Goal: Task Accomplishment & Management: Manage account settings

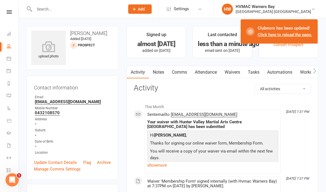
click at [300, 6] on div "HVMAC Warners Bay" at bounding box center [273, 6] width 75 height 5
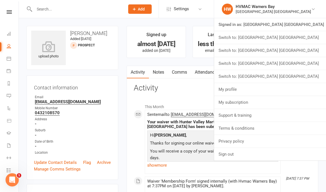
click at [313, 25] on link "Signed in as: [GEOGRAPHIC_DATA] [GEOGRAPHIC_DATA]" at bounding box center [270, 24] width 112 height 13
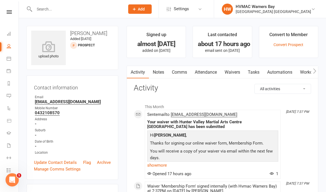
click at [57, 4] on div at bounding box center [74, 9] width 94 height 18
click at [50, 6] on input "text" at bounding box center [77, 9] width 88 height 8
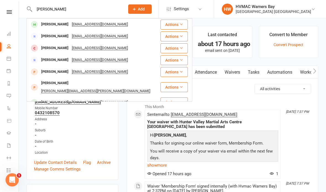
type input "Leon ashcraft"
click at [59, 19] on div "Leon Ashcroft emmaashcroft91@outlook.com" at bounding box center [93, 24] width 133 height 11
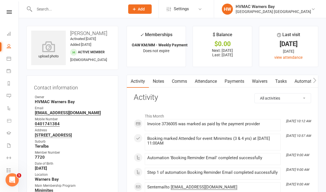
click at [164, 83] on link "Notes" at bounding box center [158, 81] width 19 height 13
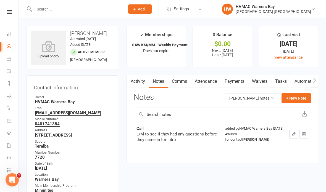
click at [261, 82] on link "Waivers" at bounding box center [259, 81] width 23 height 13
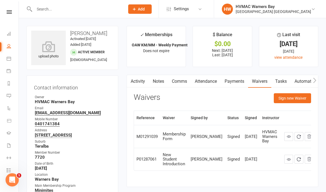
click at [284, 79] on link "Tasks" at bounding box center [280, 81] width 19 height 13
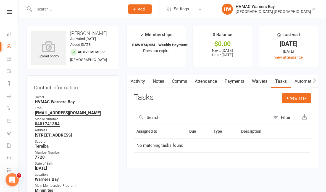
click at [161, 80] on link "Notes" at bounding box center [158, 81] width 19 height 13
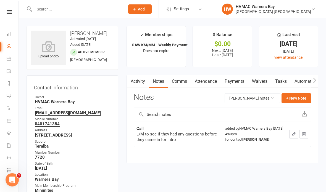
click at [64, 9] on input "text" at bounding box center [77, 9] width 88 height 8
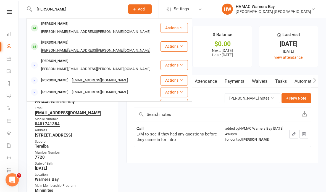
type input "Simon akers"
click at [152, 23] on div "Simon Akers simon.akers@live.com.au" at bounding box center [93, 28] width 133 height 18
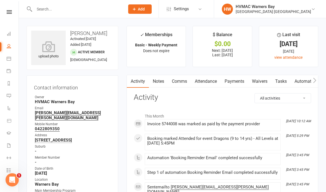
click at [280, 82] on link "Tasks" at bounding box center [280, 81] width 19 height 13
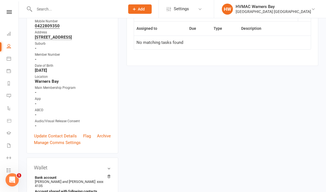
click at [72, 135] on link "Update Contact Details" at bounding box center [55, 136] width 43 height 7
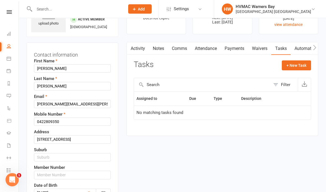
scroll to position [26, 0]
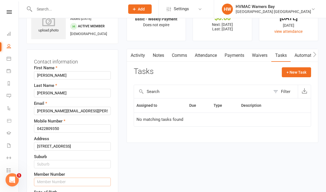
click at [73, 181] on input "text" at bounding box center [72, 182] width 77 height 8
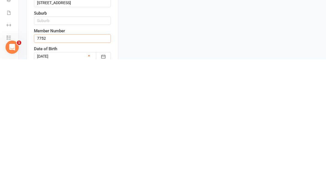
type input "7752"
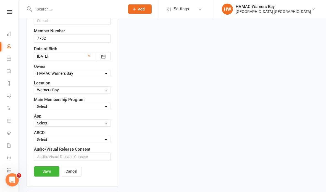
click at [48, 173] on link "Save" at bounding box center [46, 171] width 25 height 10
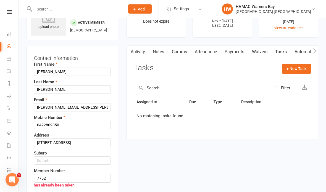
scroll to position [0, 0]
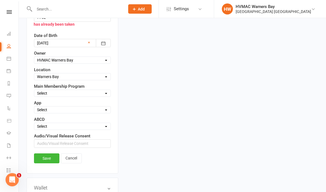
click at [74, 159] on link "Cancel" at bounding box center [71, 159] width 21 height 10
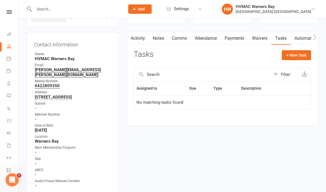
scroll to position [81, 0]
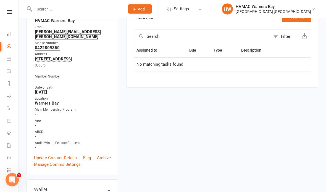
click at [68, 160] on link "Update Contact Details" at bounding box center [55, 158] width 43 height 7
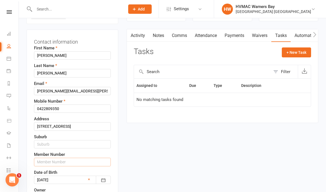
click at [76, 163] on input "text" at bounding box center [72, 162] width 77 height 8
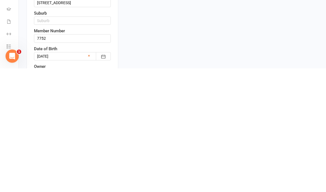
scroll to position [170, 0]
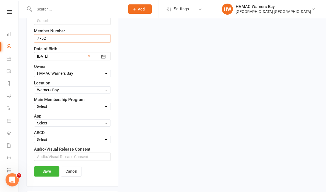
type input "7752"
click at [52, 174] on link "Save" at bounding box center [46, 171] width 25 height 10
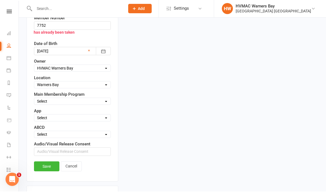
click at [73, 166] on link "Cancel" at bounding box center [71, 167] width 21 height 10
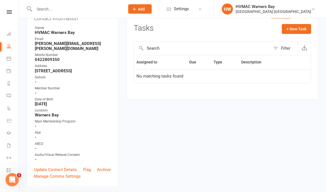
scroll to position [0, 0]
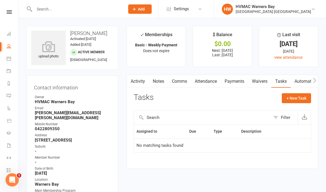
click at [55, 9] on input "text" at bounding box center [77, 9] width 88 height 8
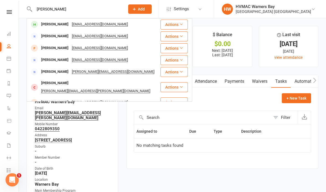
type input "Raymond doan"
click at [64, 22] on div "Raymond Doan" at bounding box center [54, 24] width 31 height 8
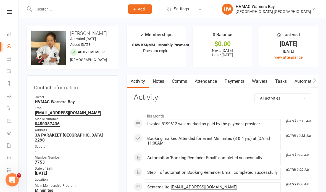
click at [60, 10] on input "text" at bounding box center [77, 9] width 88 height 8
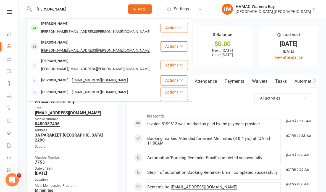
type input "Simon akers"
click at [55, 21] on div "Simon Akers" at bounding box center [54, 24] width 31 height 8
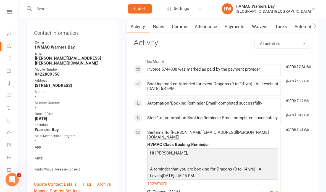
scroll to position [55, 0]
click at [68, 183] on link "Update Contact Details" at bounding box center [55, 184] width 43 height 7
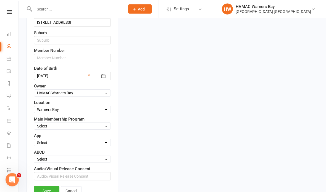
scroll to position [150, 0]
click at [80, 57] on input "text" at bounding box center [72, 58] width 77 height 8
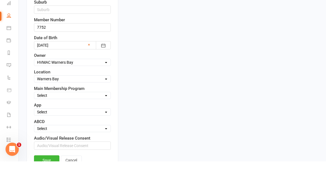
scroll to position [181, 0]
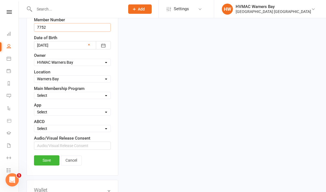
type input "7752"
click at [96, 99] on select "Select Minimites Dynamites Kindymites Dragons Adults Fight Fit BJJ Kobudo Kinde…" at bounding box center [72, 95] width 76 height 6
select select "Adults"
click at [51, 162] on link "Save" at bounding box center [46, 160] width 25 height 10
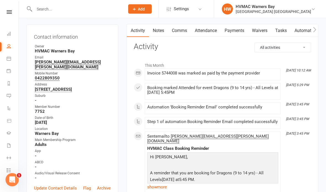
scroll to position [59, 0]
